Goal: Task Accomplishment & Management: Use online tool/utility

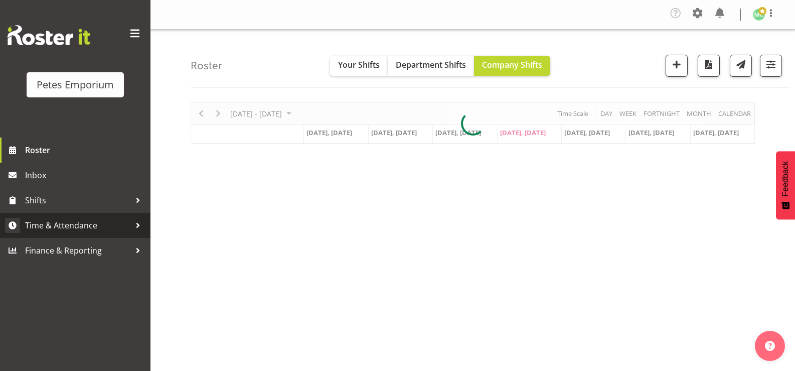
click at [87, 227] on span "Time & Attendance" at bounding box center [77, 225] width 105 height 15
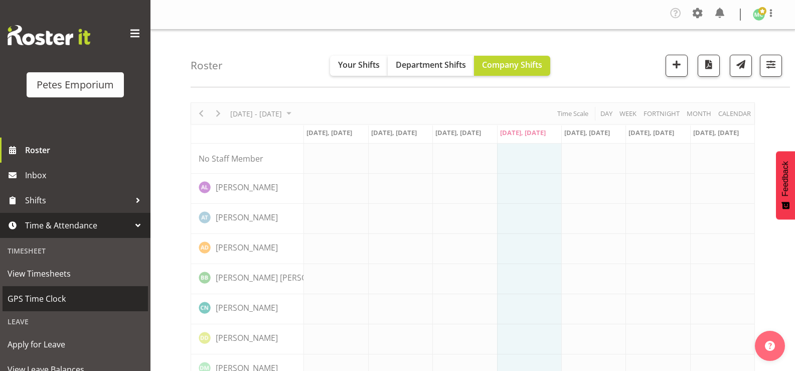
click at [67, 302] on span "GPS Time Clock" at bounding box center [75, 298] width 135 height 15
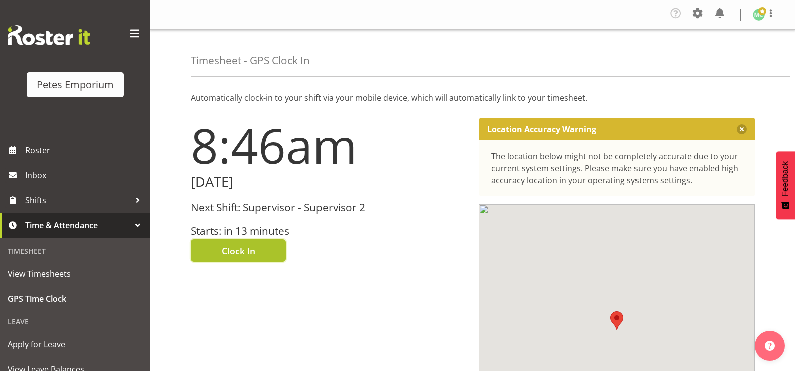
click at [268, 248] on button "Clock In" at bounding box center [238, 250] width 95 height 22
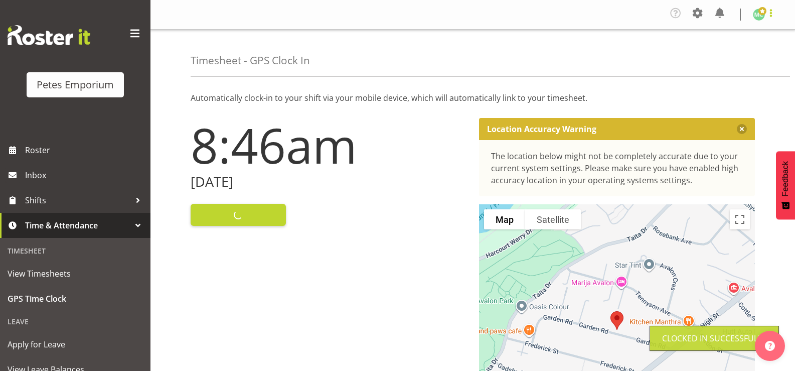
click at [769, 15] on span at bounding box center [771, 13] width 12 height 12
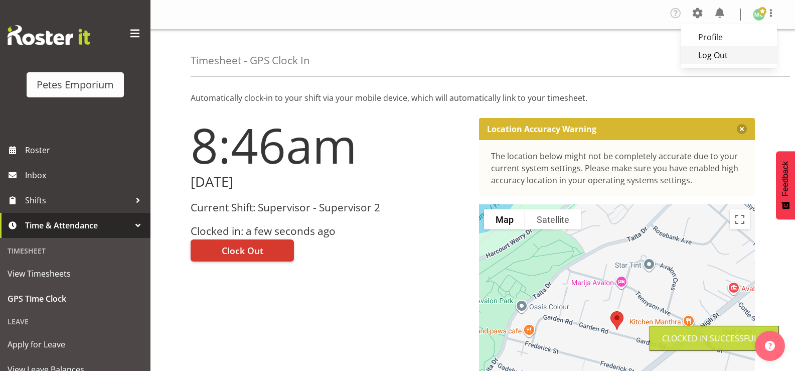
click at [749, 63] on link "Log Out" at bounding box center [728, 55] width 96 height 18
